Goal: Complete application form

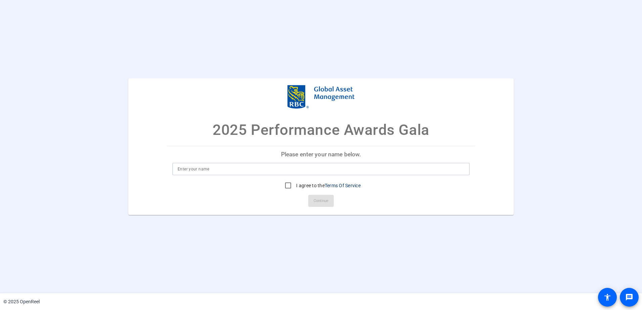
click at [221, 165] on input at bounding box center [321, 169] width 287 height 8
type input "Doug Coulter"
click at [287, 185] on input "I agree to the Terms Of Service" at bounding box center [288, 185] width 13 height 13
checkbox input "true"
click at [317, 202] on span "Continue" at bounding box center [321, 201] width 15 height 10
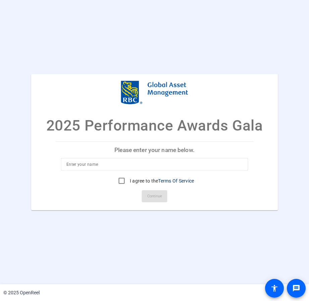
click at [135, 153] on p "Please enter your name below." at bounding box center [155, 150] width 198 height 16
click at [84, 167] on input at bounding box center [155, 165] width 176 height 8
type input "[PERSON_NAME]"
click at [118, 180] on input "I agree to the Terms Of Service" at bounding box center [121, 180] width 13 height 13
checkbox input "true"
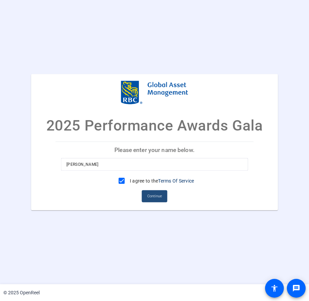
click at [147, 193] on span "Continue" at bounding box center [154, 196] width 15 height 10
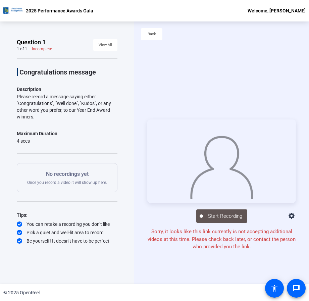
click at [56, 176] on p "No recordings yet" at bounding box center [67, 174] width 80 height 8
click at [290, 216] on icon at bounding box center [292, 216] width 8 height 8
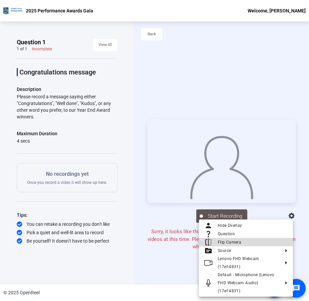
click at [237, 243] on span "Flip Camera" at bounding box center [230, 242] width 24 height 5
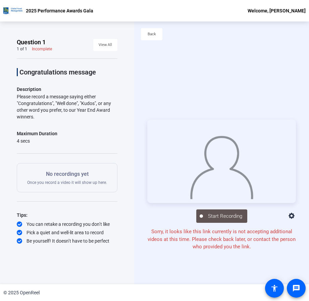
click at [290, 215] on icon at bounding box center [292, 216] width 8 height 8
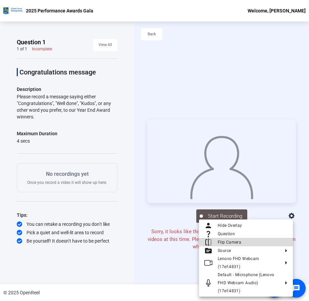
click at [241, 242] on span "Flip Camera" at bounding box center [253, 243] width 70 height 8
